Goal: Task Accomplishment & Management: Manage account settings

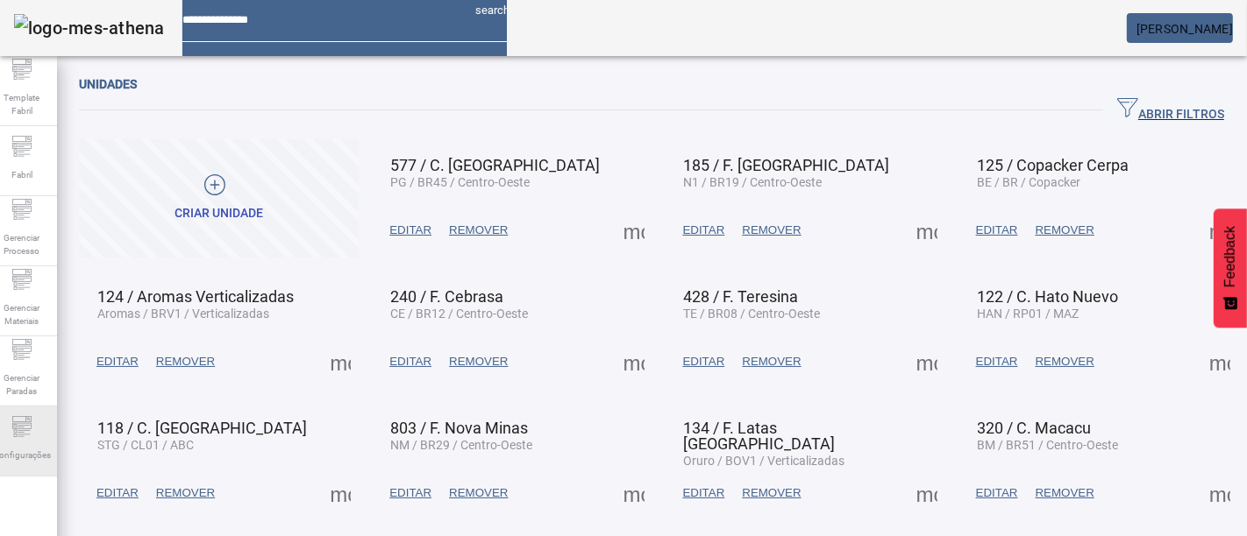
click at [32, 429] on icon at bounding box center [21, 426] width 21 height 21
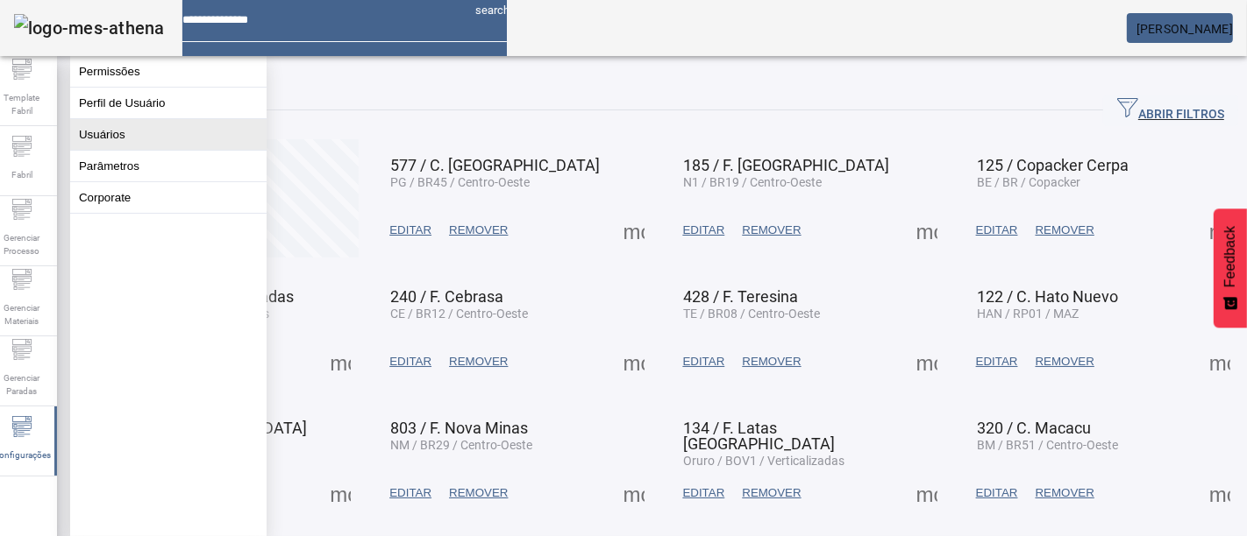
click at [181, 143] on button "Usuários" at bounding box center [168, 134] width 196 height 31
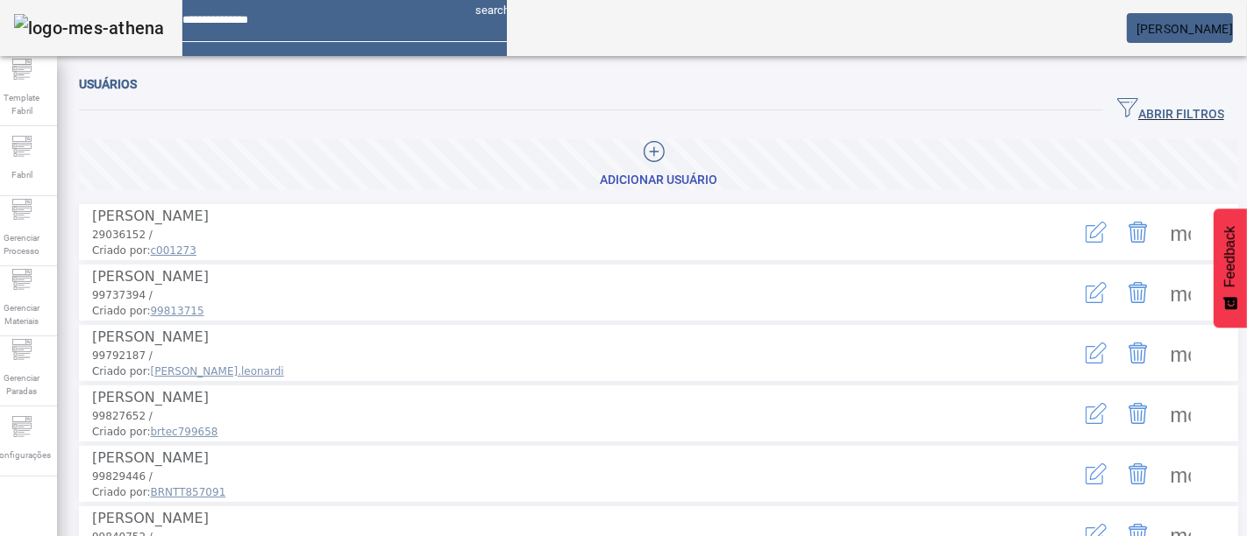
click at [1149, 94] on span "button" at bounding box center [1170, 110] width 135 height 42
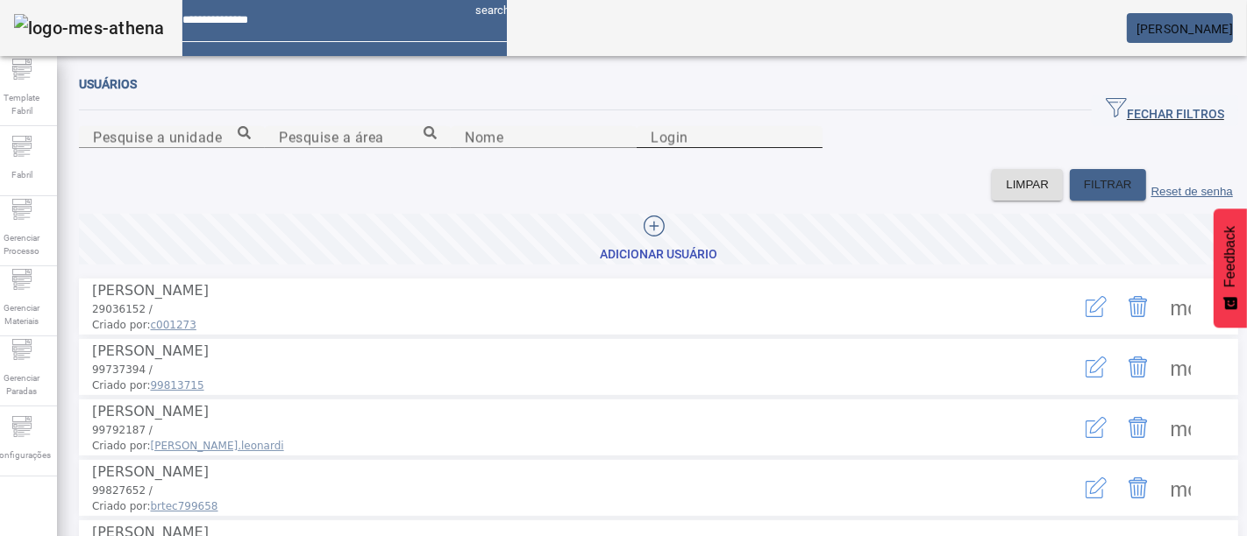
click at [808, 148] on input "Login" at bounding box center [729, 137] width 158 height 21
type input "********"
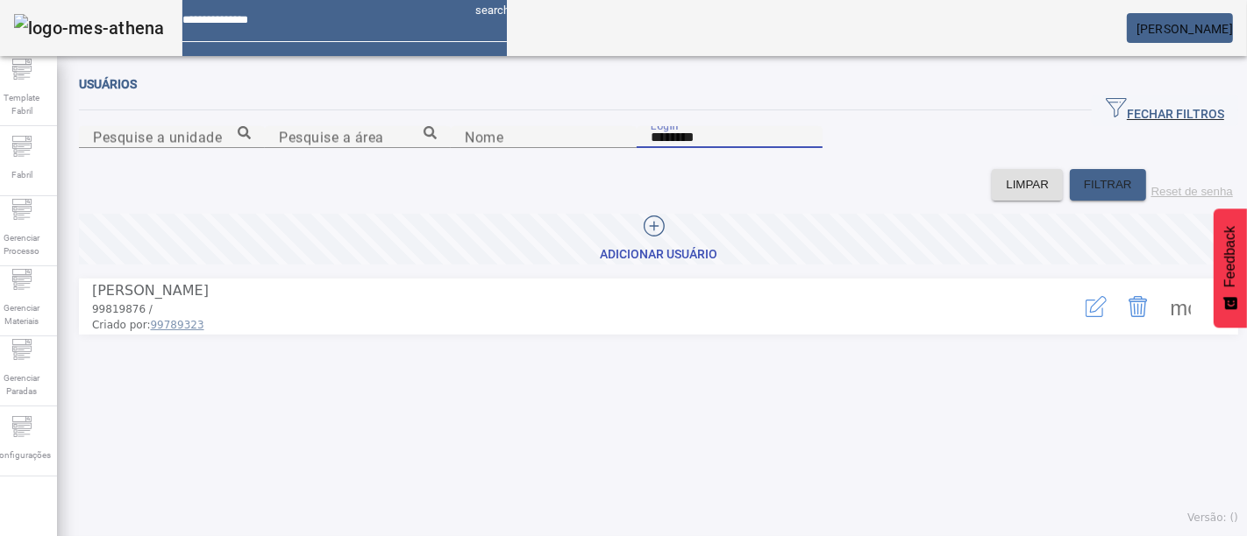
click at [1159, 328] on span at bounding box center [1180, 307] width 42 height 42
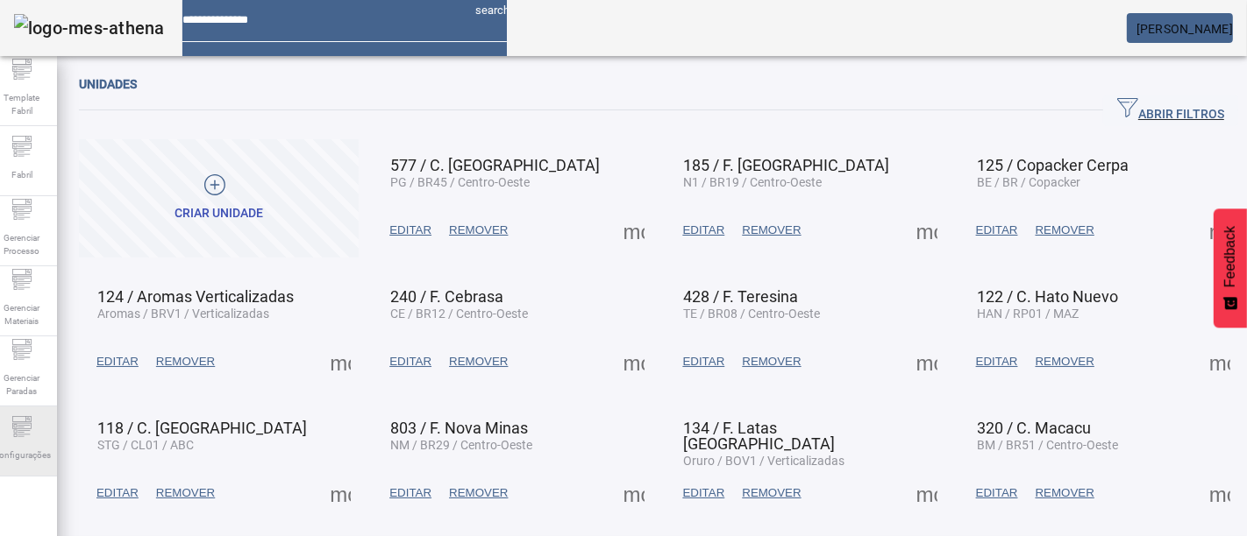
click at [28, 452] on span "Configurações" at bounding box center [22, 456] width 68 height 24
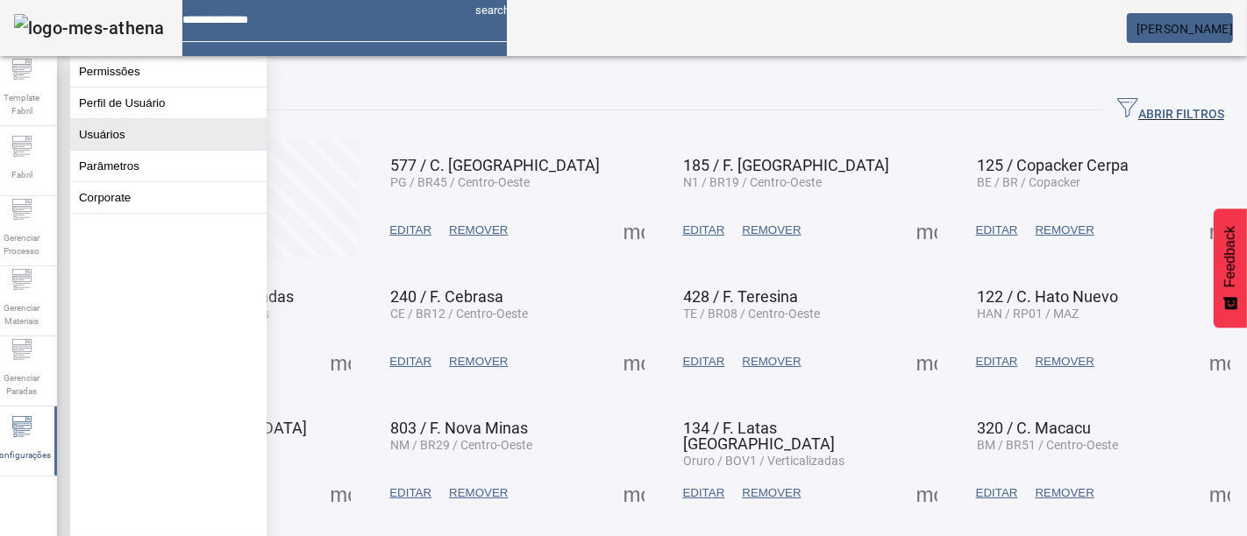
click at [133, 150] on button "Usuários" at bounding box center [168, 134] width 196 height 31
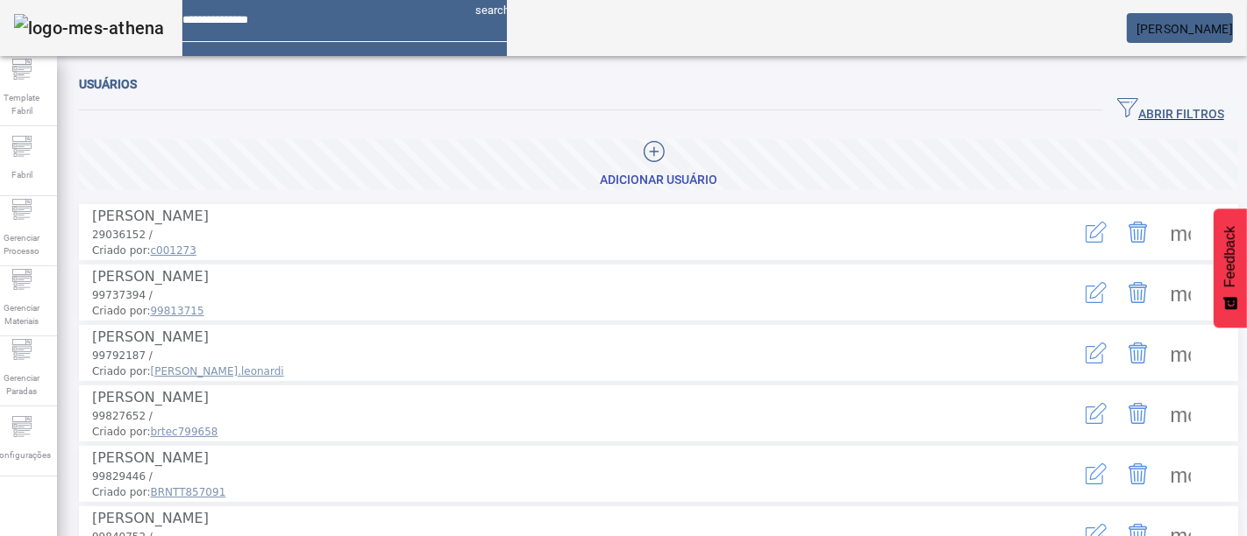
drag, startPoint x: 1126, startPoint y: 112, endPoint x: 1086, endPoint y: 132, distance: 45.1
click at [1126, 111] on span "ABRIR FILTROS" at bounding box center [1170, 110] width 107 height 26
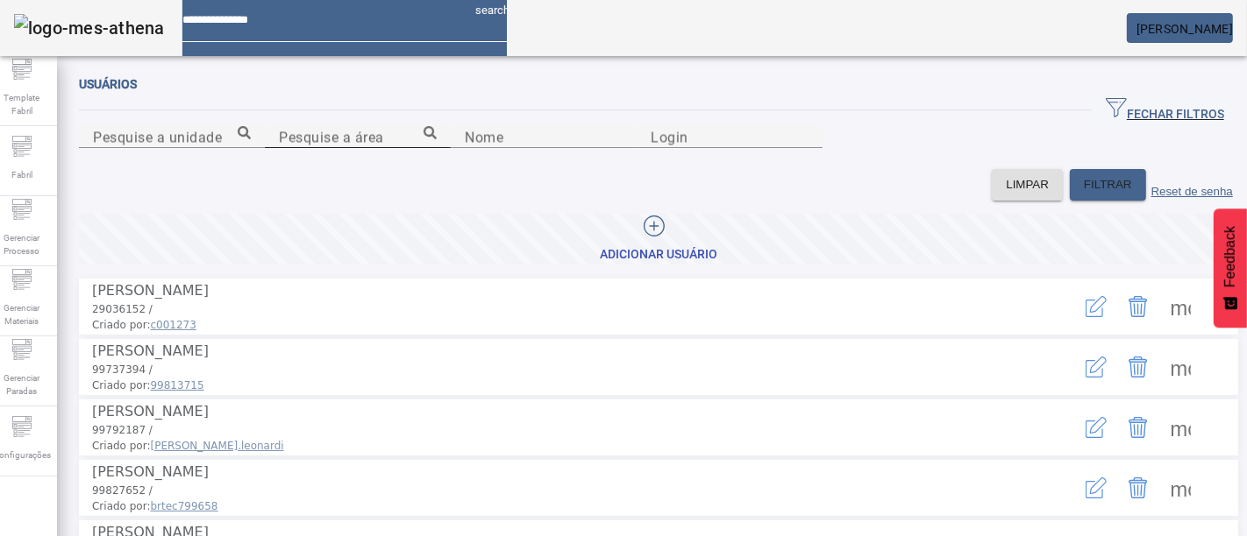
click at [437, 148] on input "Pesquise a área" at bounding box center [358, 137] width 158 height 21
click at [808, 148] on input "Login" at bounding box center [729, 137] width 158 height 21
type input "********"
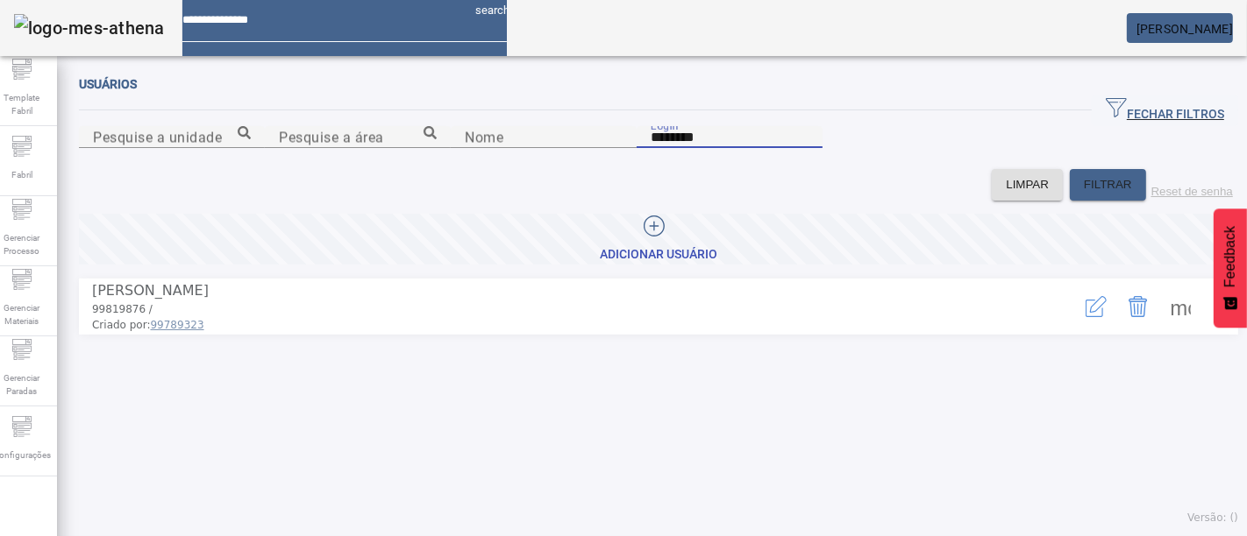
click at [1170, 328] on span at bounding box center [1180, 307] width 42 height 42
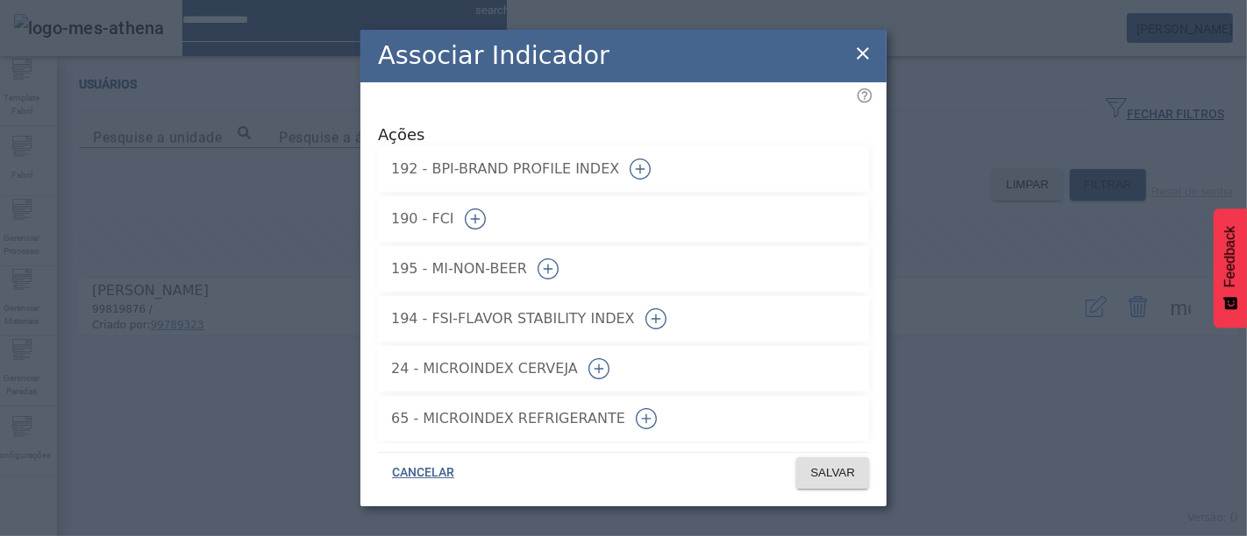
click at [486, 209] on icon "button" at bounding box center [475, 219] width 21 height 21
click at [819, 477] on span "SALVAR" at bounding box center [832, 474] width 45 height 18
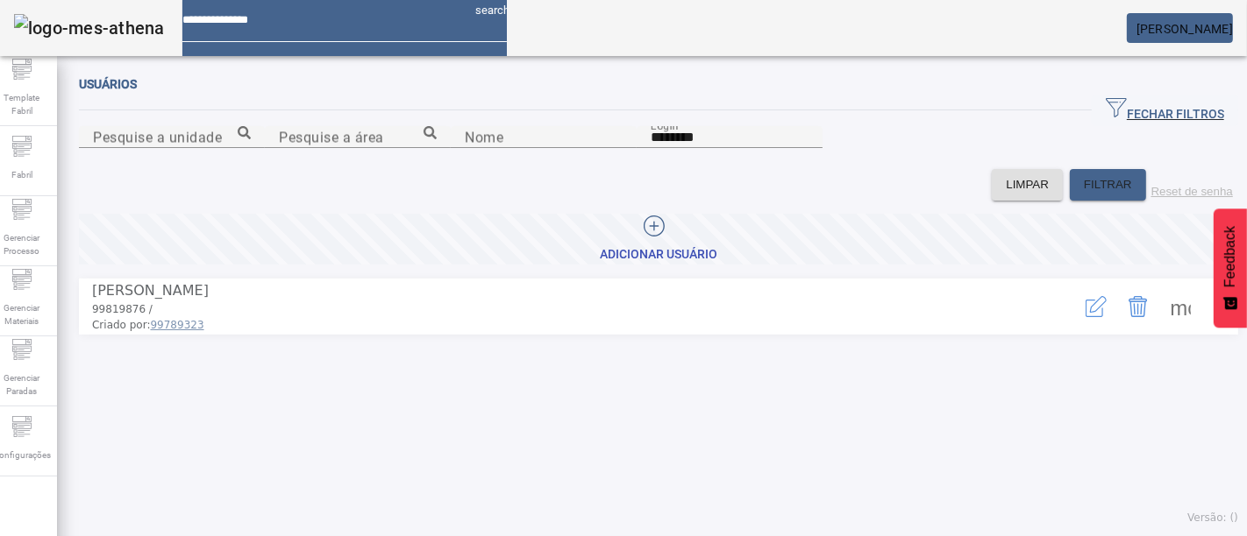
drag, startPoint x: 1062, startPoint y: 392, endPoint x: 1064, endPoint y: 401, distance: 8.9
click at [1085, 317] on icon "button" at bounding box center [1095, 306] width 21 height 21
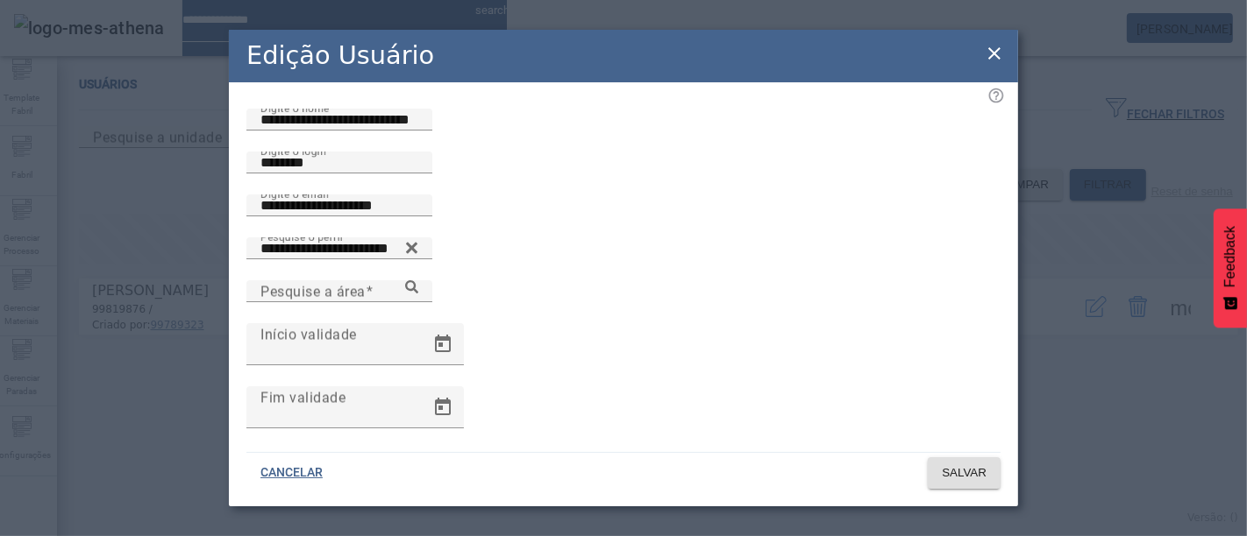
click at [999, 49] on icon at bounding box center [994, 53] width 21 height 21
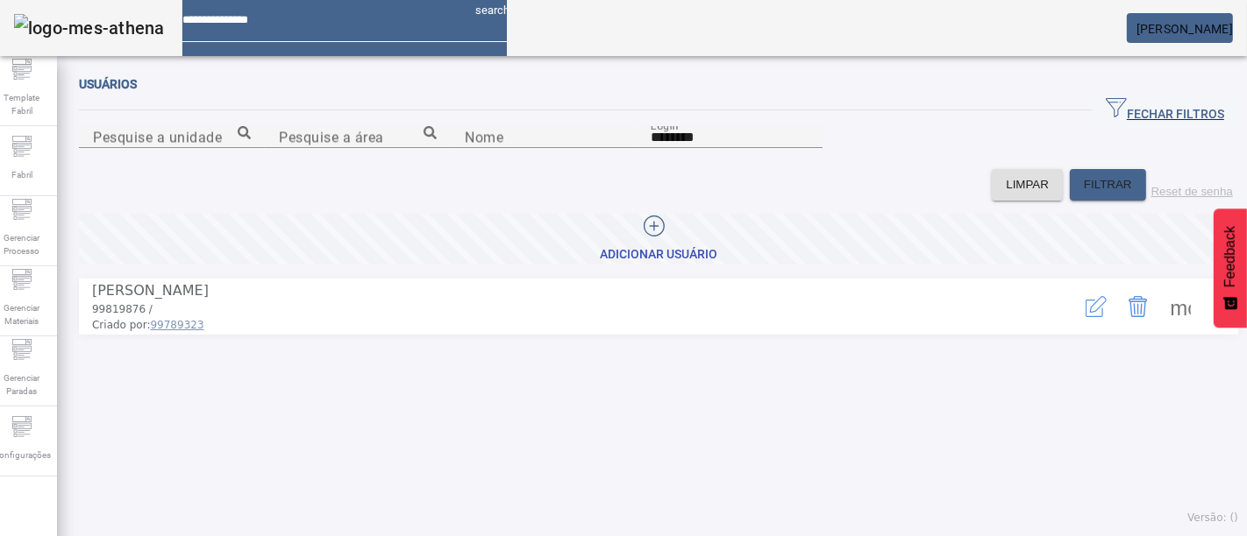
click at [1172, 18] on mat-card "[PERSON_NAME]" at bounding box center [1179, 28] width 106 height 30
click at [1172, 32] on span "[PERSON_NAME]" at bounding box center [1184, 29] width 96 height 14
